Goal: Task Accomplishment & Management: Manage account settings

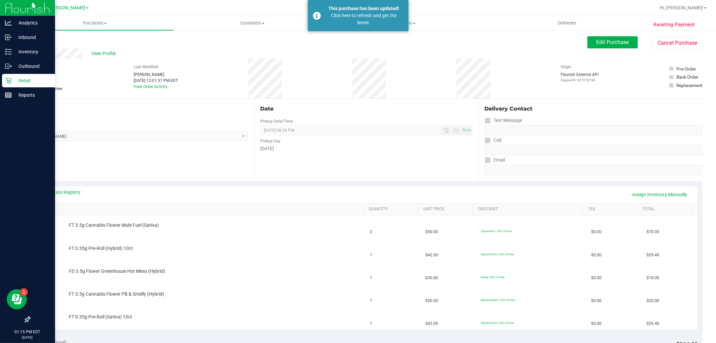
click at [6, 79] on icon at bounding box center [8, 80] width 7 height 7
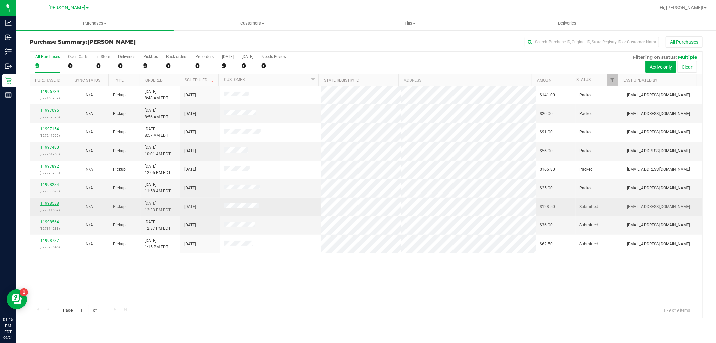
click at [49, 202] on link "11998538" at bounding box center [49, 203] width 19 height 5
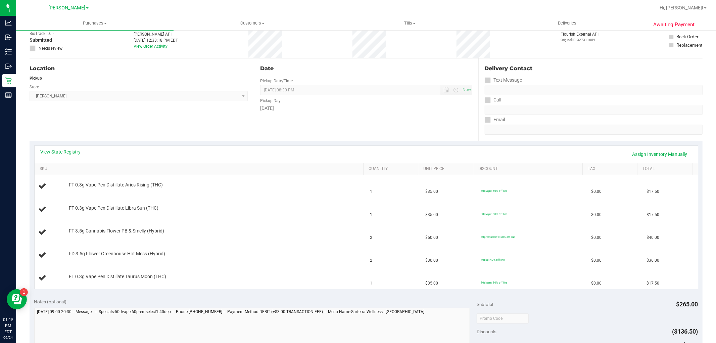
scroll to position [37, 0]
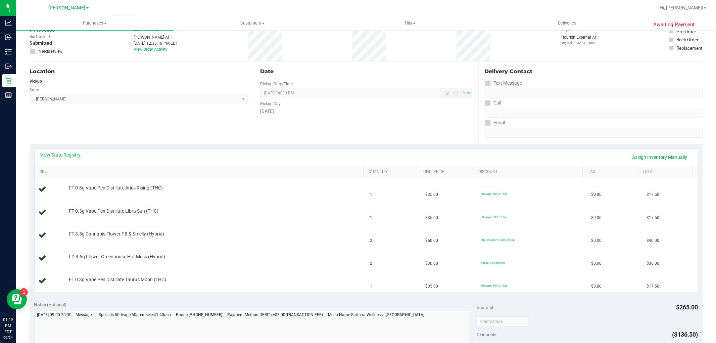
click at [56, 153] on link "View State Registry" at bounding box center [61, 154] width 40 height 7
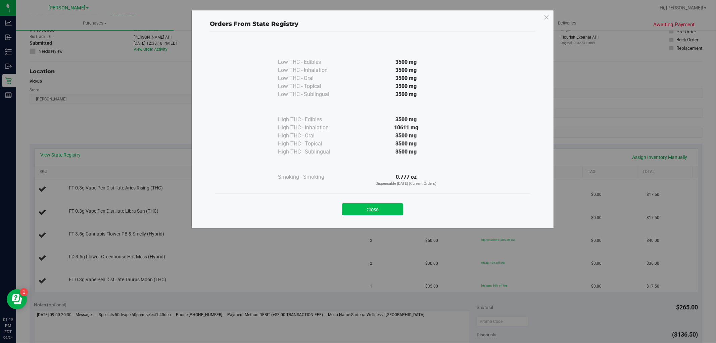
click at [389, 211] on button "Close" at bounding box center [372, 209] width 61 height 12
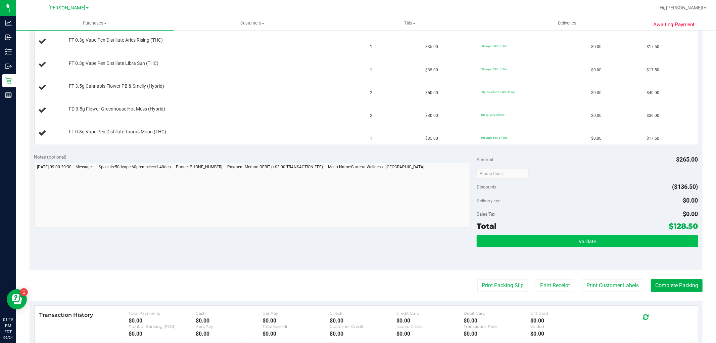
scroll to position [186, 0]
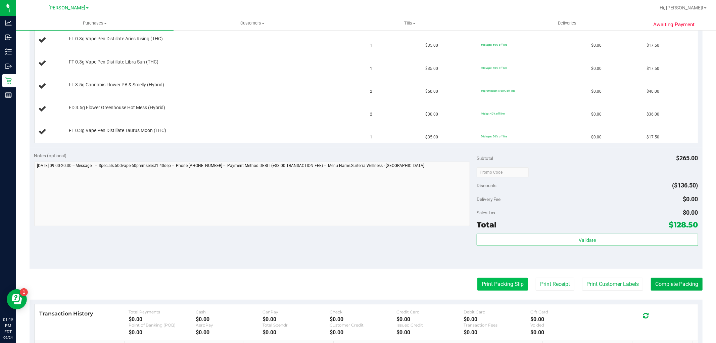
click at [487, 288] on button "Print Packing Slip" at bounding box center [502, 283] width 51 height 13
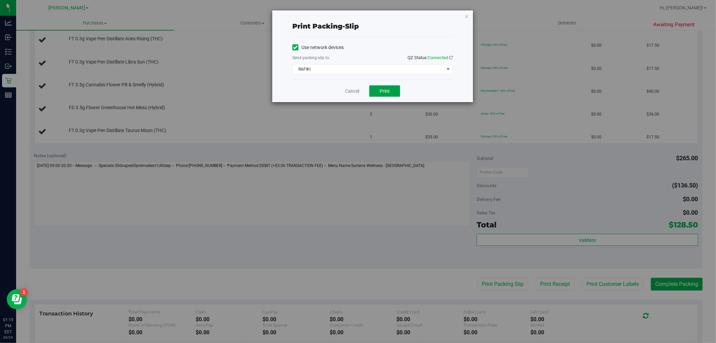
click at [384, 88] on span "Print" at bounding box center [384, 90] width 10 height 5
drag, startPoint x: 465, startPoint y: 17, endPoint x: 383, endPoint y: 95, distance: 112.7
click at [465, 18] on icon "button" at bounding box center [466, 16] width 5 height 8
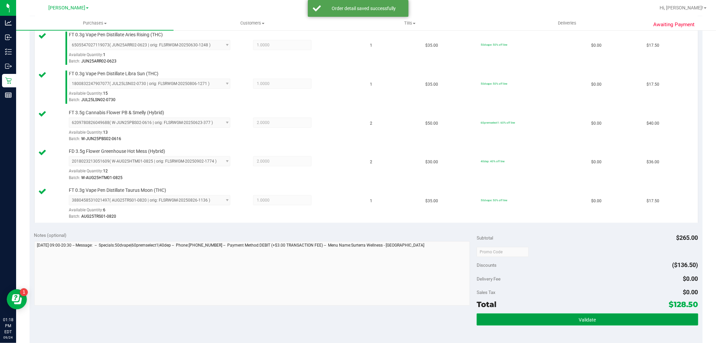
click at [547, 321] on button "Validate" at bounding box center [586, 319] width 221 height 12
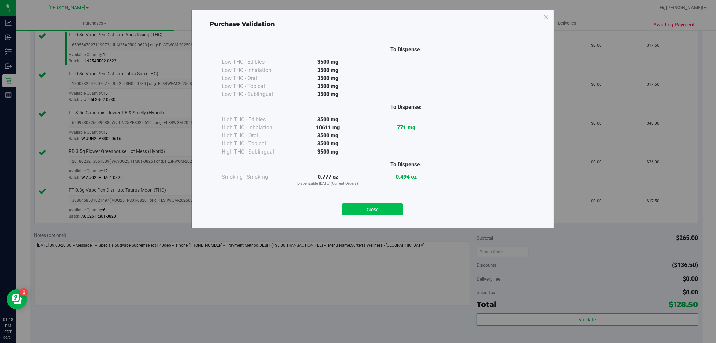
click at [379, 205] on button "Close" at bounding box center [372, 209] width 61 height 12
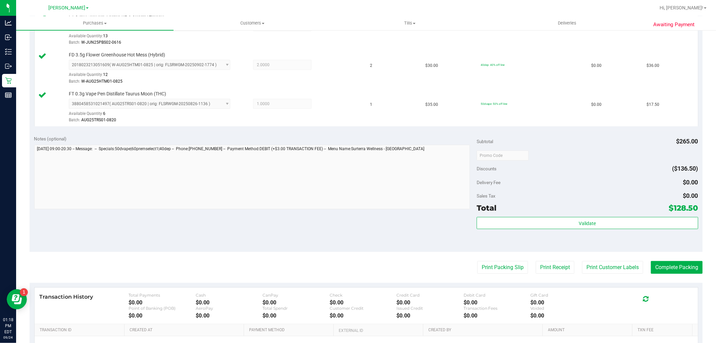
scroll to position [298, 0]
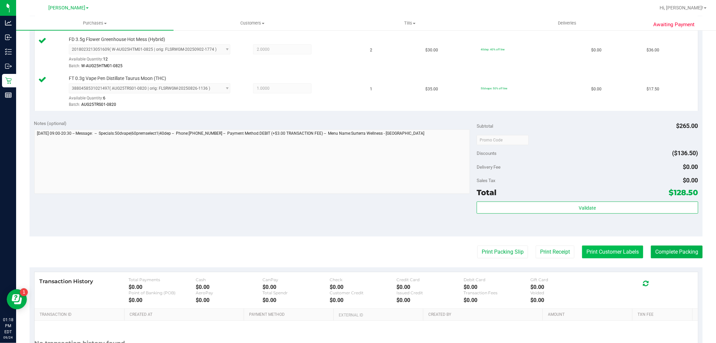
click at [609, 252] on button "Print Customer Labels" at bounding box center [612, 251] width 61 height 13
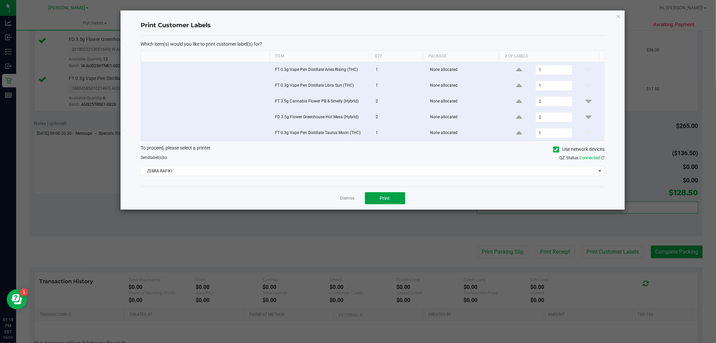
click at [378, 200] on button "Print" at bounding box center [385, 198] width 40 height 12
click at [617, 16] on icon "button" at bounding box center [618, 16] width 5 height 8
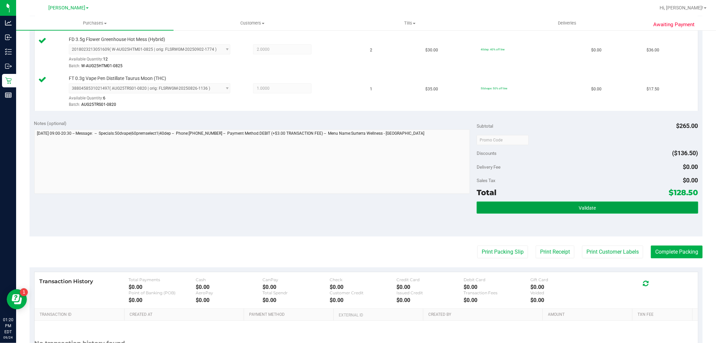
click at [597, 212] on button "Validate" at bounding box center [586, 207] width 221 height 12
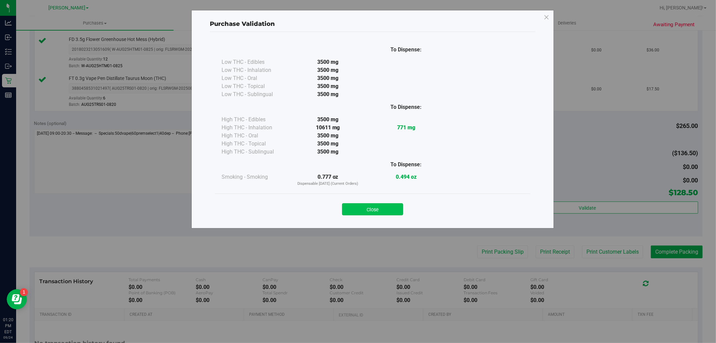
click at [381, 209] on button "Close" at bounding box center [372, 209] width 61 height 12
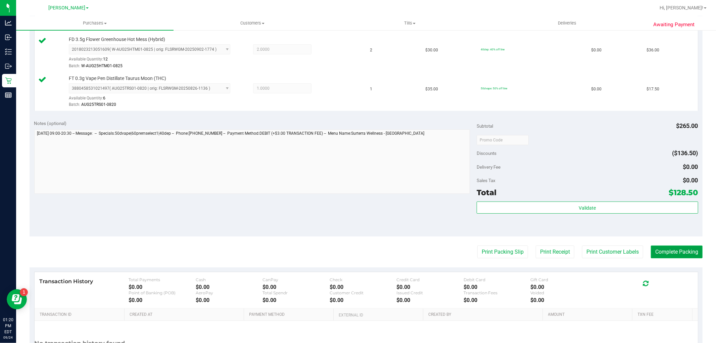
click at [684, 257] on button "Complete Packing" at bounding box center [677, 251] width 52 height 13
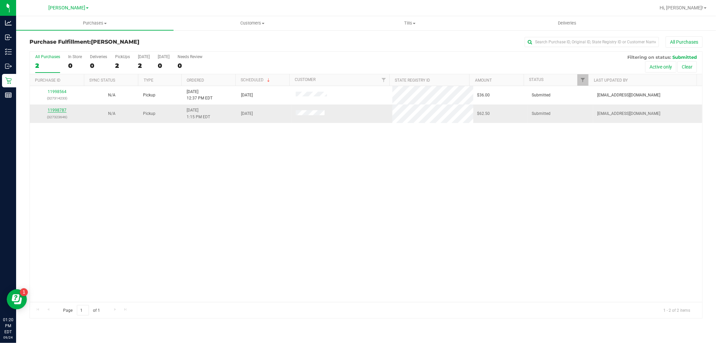
click at [53, 111] on link "11998787" at bounding box center [57, 110] width 19 height 5
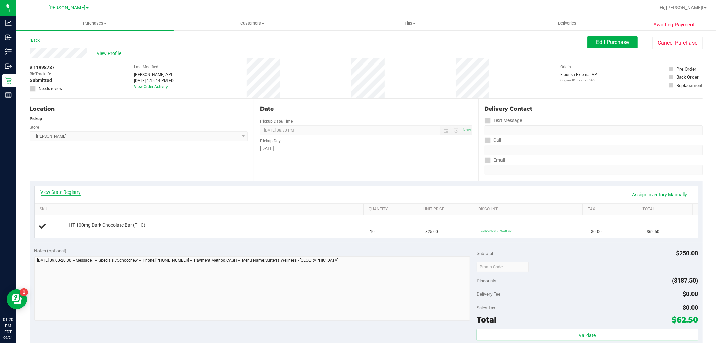
click at [55, 193] on link "View State Registry" at bounding box center [61, 192] width 40 height 7
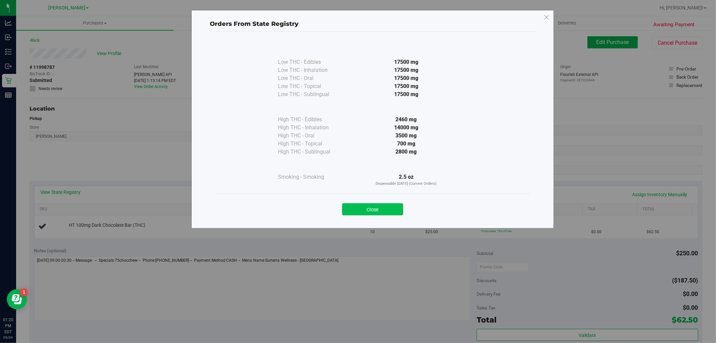
click at [350, 213] on button "Close" at bounding box center [372, 209] width 61 height 12
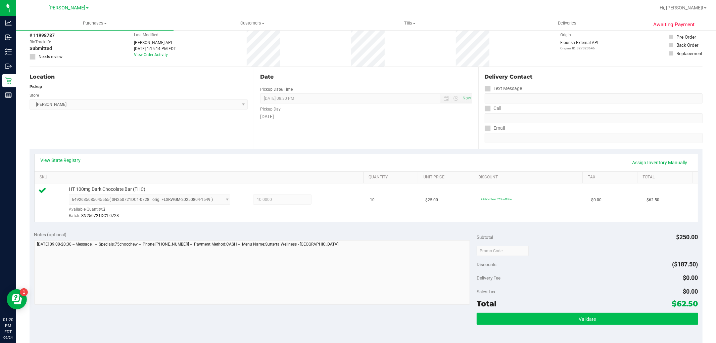
scroll to position [112, 0]
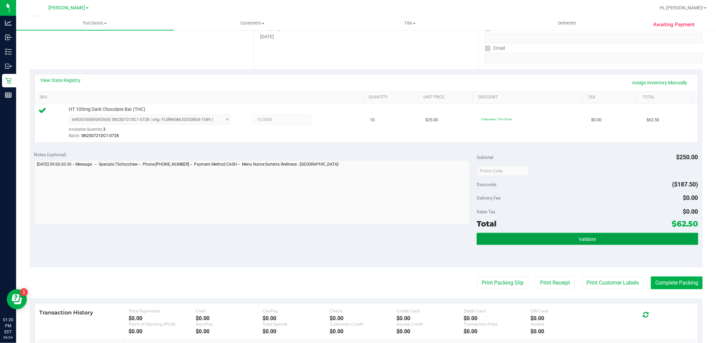
click at [549, 239] on button "Validate" at bounding box center [586, 239] width 221 height 12
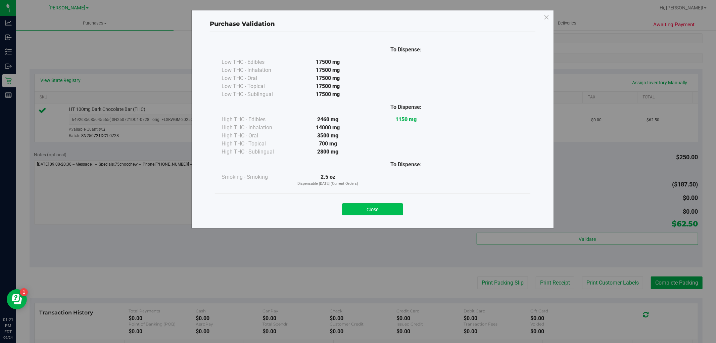
click at [364, 205] on button "Close" at bounding box center [372, 209] width 61 height 12
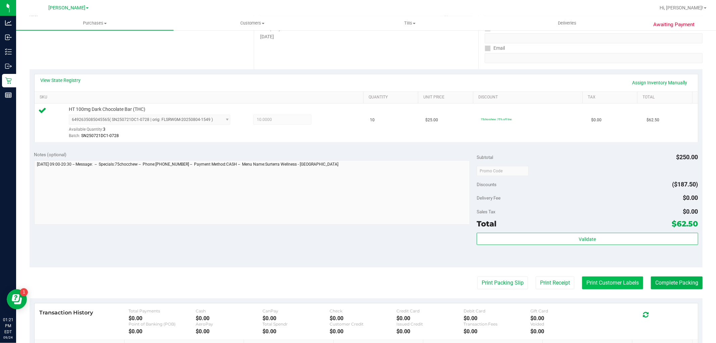
click at [620, 289] on button "Print Customer Labels" at bounding box center [612, 282] width 61 height 13
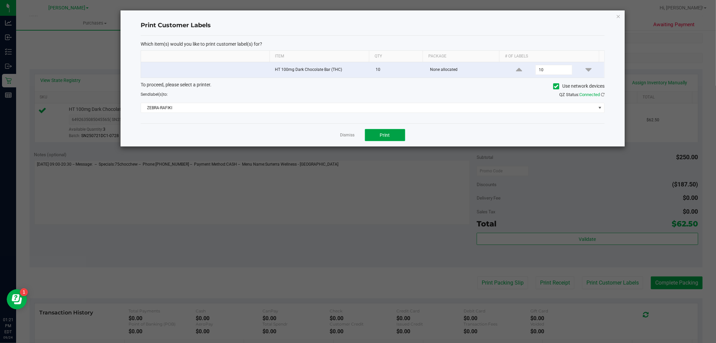
click at [387, 140] on button "Print" at bounding box center [385, 135] width 40 height 12
click at [618, 14] on icon "button" at bounding box center [618, 16] width 5 height 8
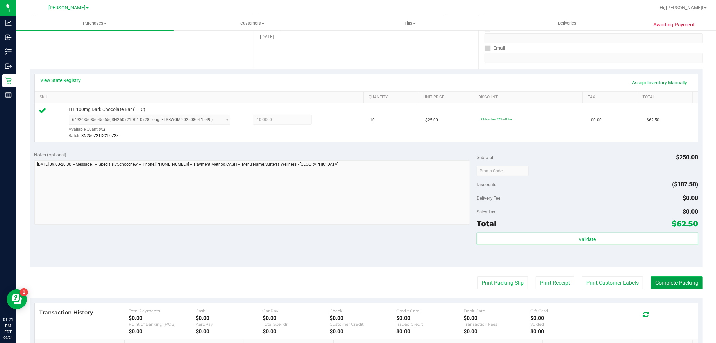
click at [664, 287] on button "Complete Packing" at bounding box center [677, 282] width 52 height 13
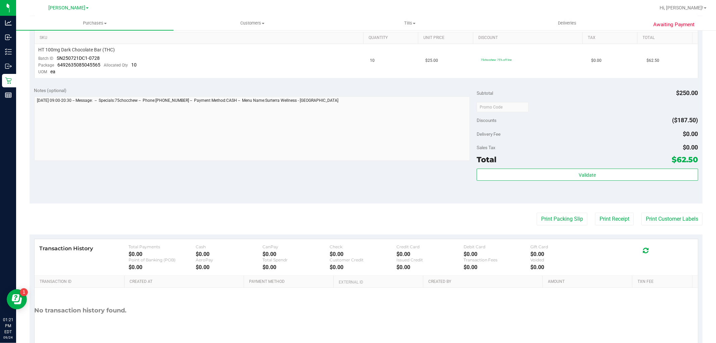
scroll to position [186, 0]
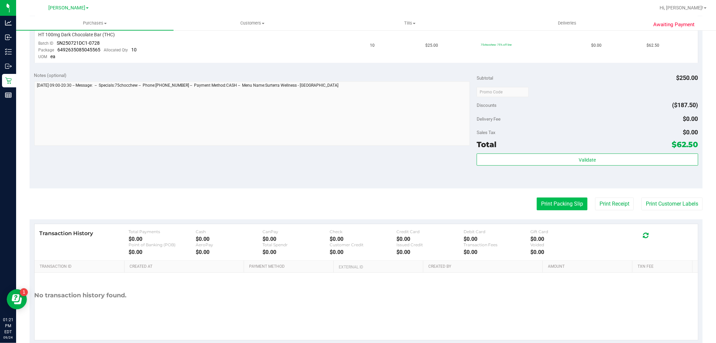
click at [543, 203] on button "Print Packing Slip" at bounding box center [561, 203] width 51 height 13
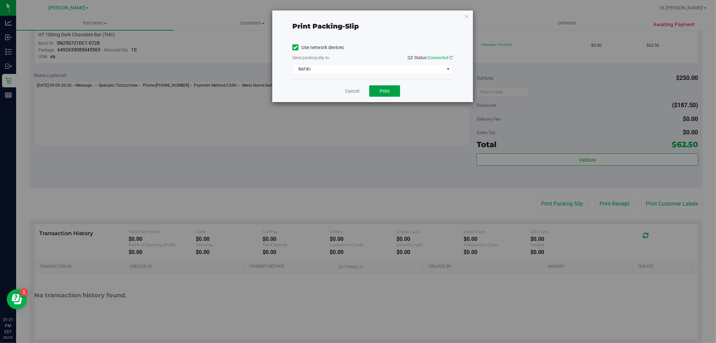
click at [382, 91] on span "Print" at bounding box center [384, 90] width 10 height 5
click at [464, 15] on icon "button" at bounding box center [466, 16] width 5 height 8
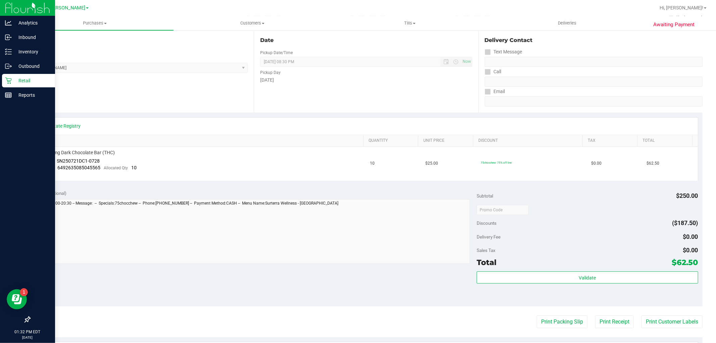
scroll to position [0, 0]
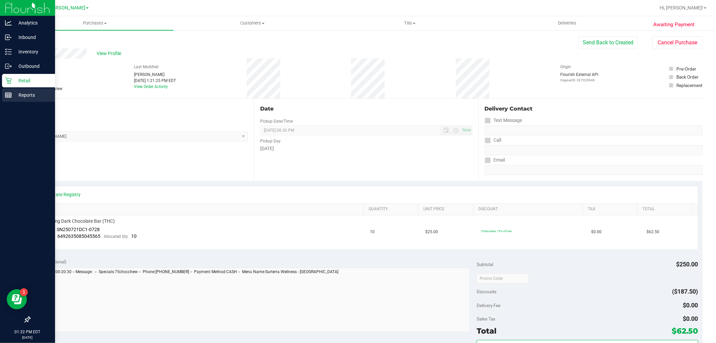
click at [30, 93] on p "Reports" at bounding box center [32, 95] width 40 height 8
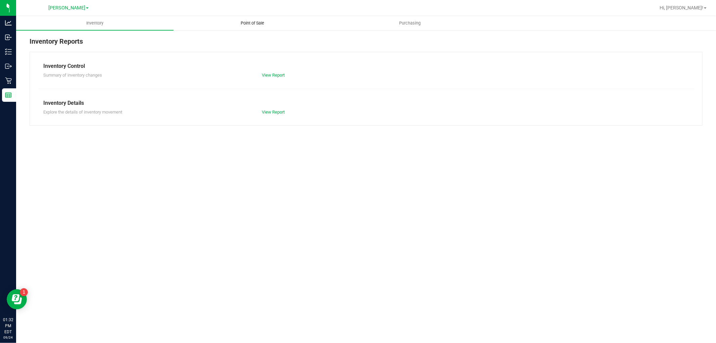
click at [251, 18] on uib-tab-heading "Point of Sale" at bounding box center [252, 22] width 157 height 13
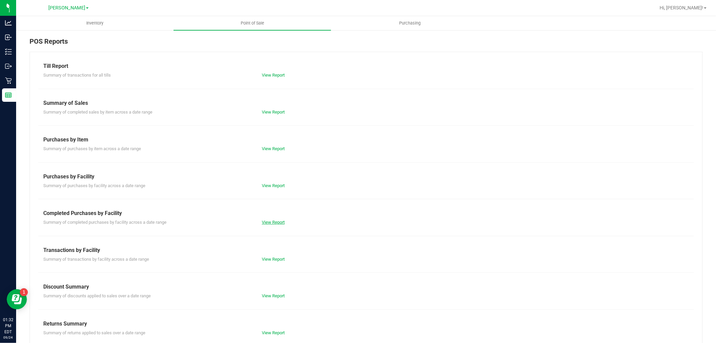
click at [269, 221] on link "View Report" at bounding box center [273, 221] width 23 height 5
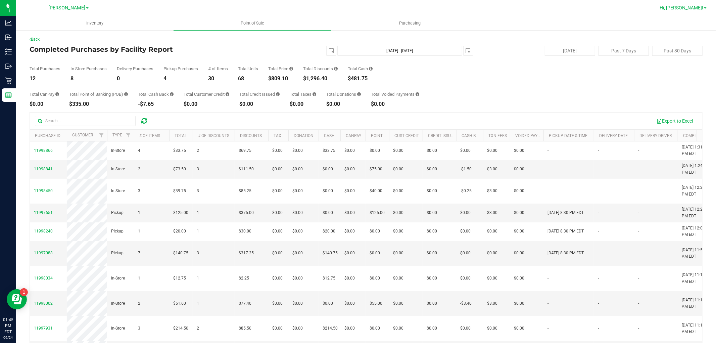
click at [687, 7] on span "Hi, [PERSON_NAME]!" at bounding box center [681, 7] width 44 height 5
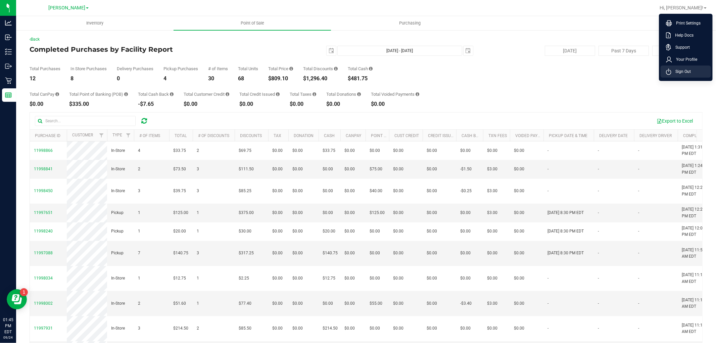
click at [682, 70] on span "Sign Out" at bounding box center [680, 71] width 19 height 7
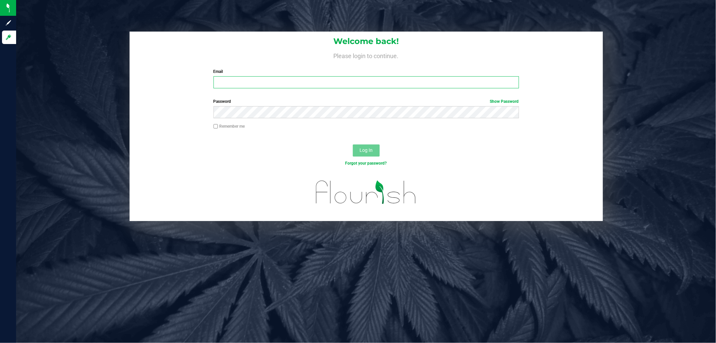
click at [252, 82] on input "Email" at bounding box center [365, 82] width 305 height 12
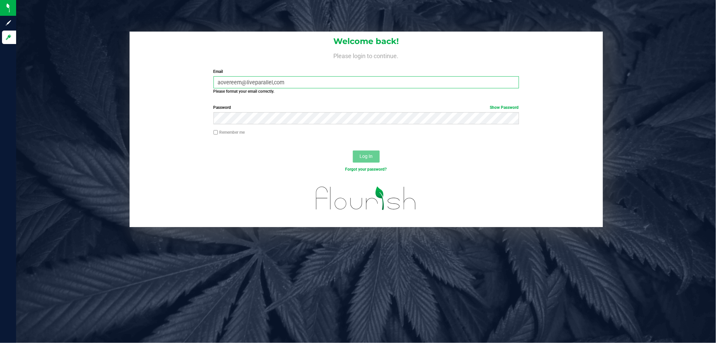
click at [272, 82] on input "aovereem@liveparallel,com" at bounding box center [365, 82] width 305 height 12
click at [274, 82] on input "aovereem@liveparallel,com" at bounding box center [365, 82] width 305 height 12
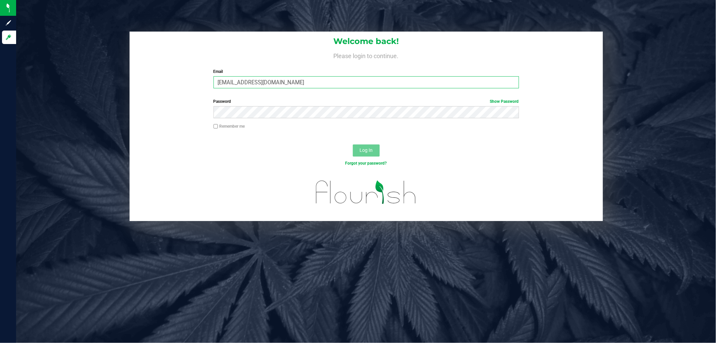
type input "[EMAIL_ADDRESS][DOMAIN_NAME]"
click at [353, 144] on button "Log In" at bounding box center [366, 150] width 27 height 12
